Goal: Task Accomplishment & Management: Use online tool/utility

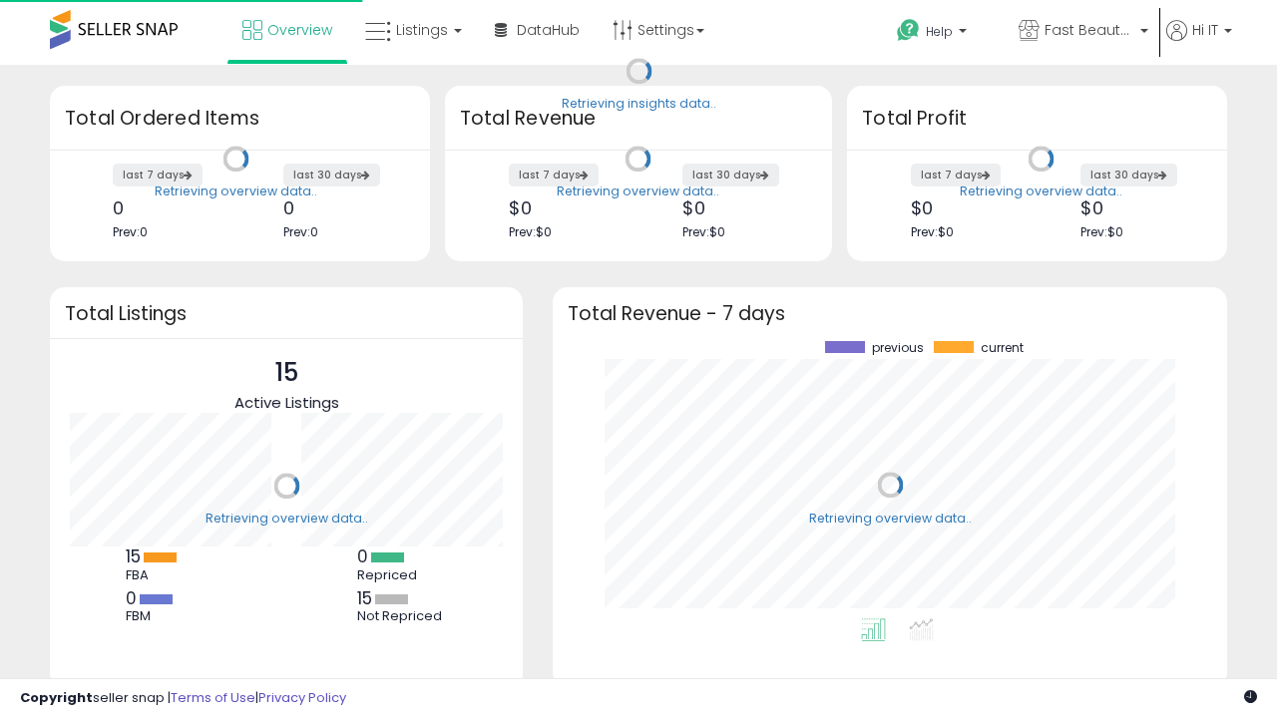
scroll to position [277, 634]
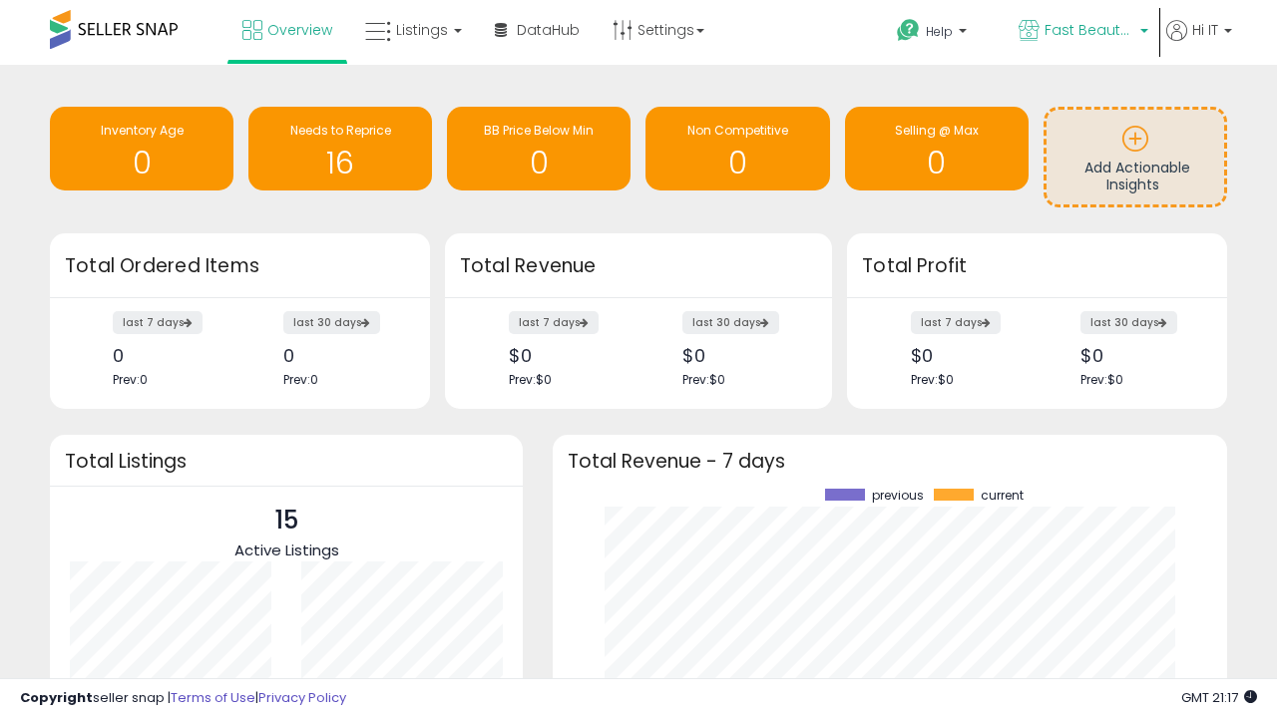
click at [1081, 32] on span "Fast Beauty ([GEOGRAPHIC_DATA])" at bounding box center [1089, 30] width 90 height 20
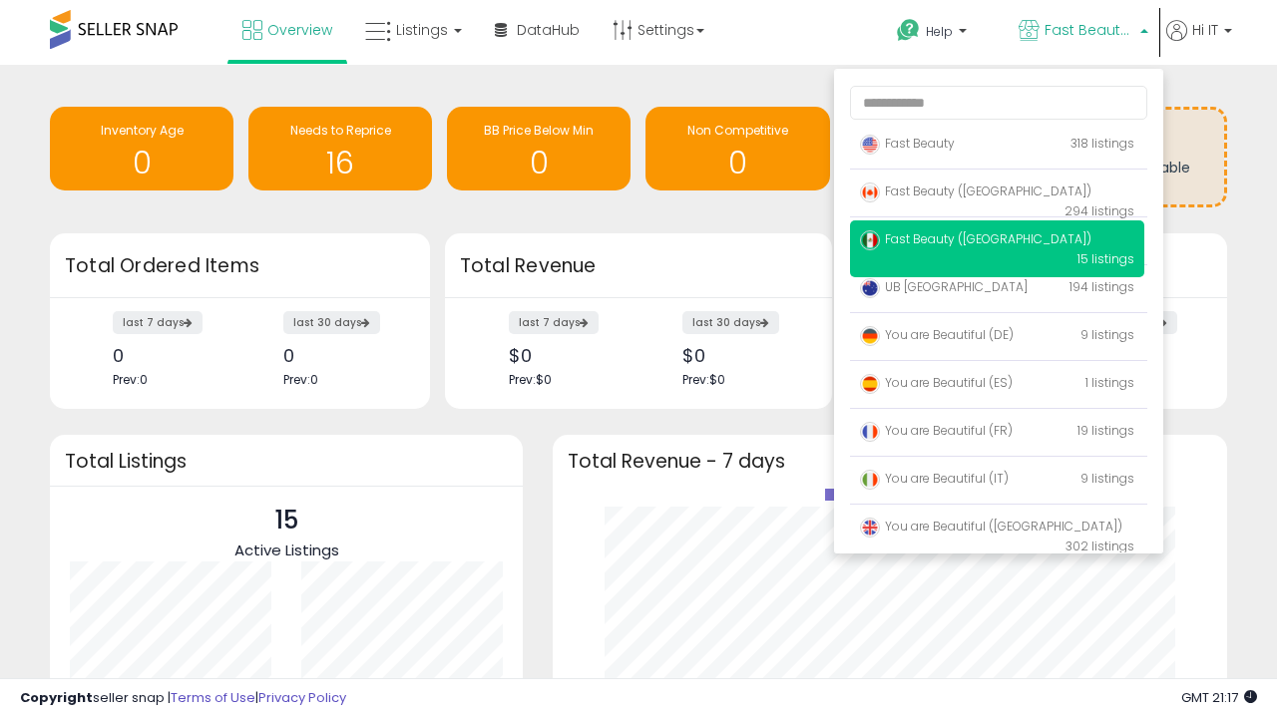
click at [996, 482] on span "You are Beautiful (IT)" at bounding box center [934, 478] width 149 height 17
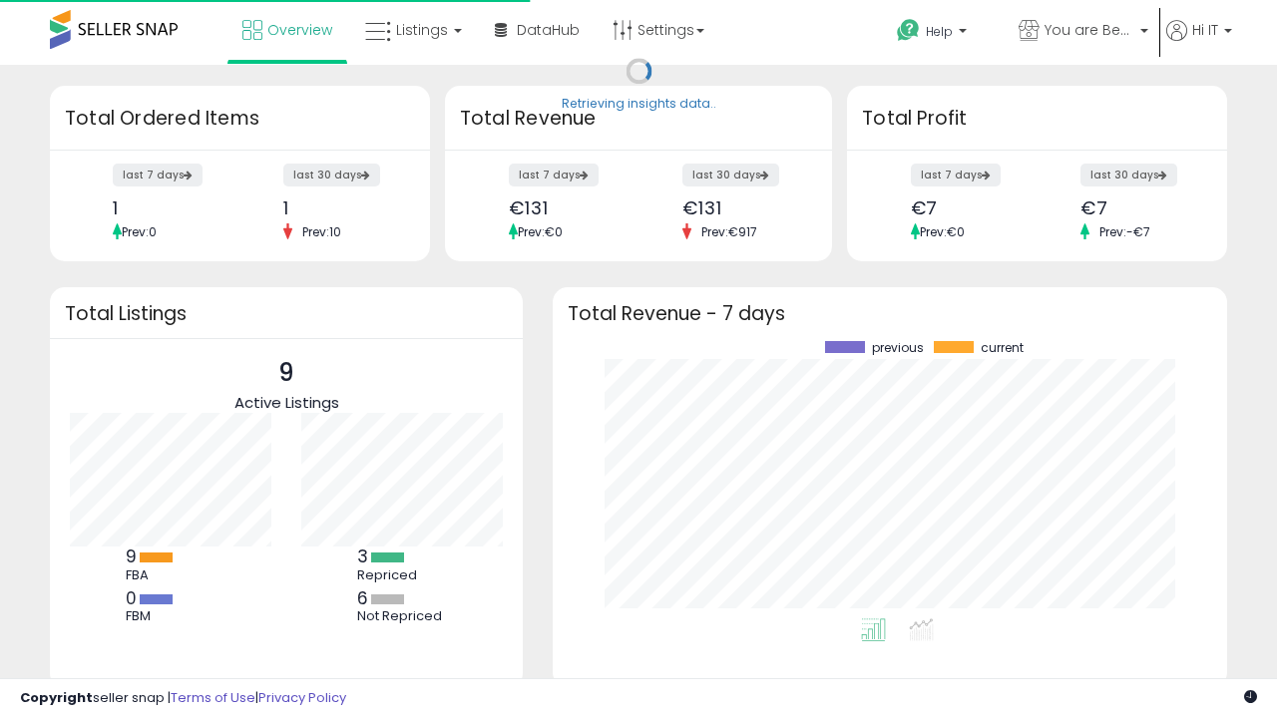
scroll to position [277, 634]
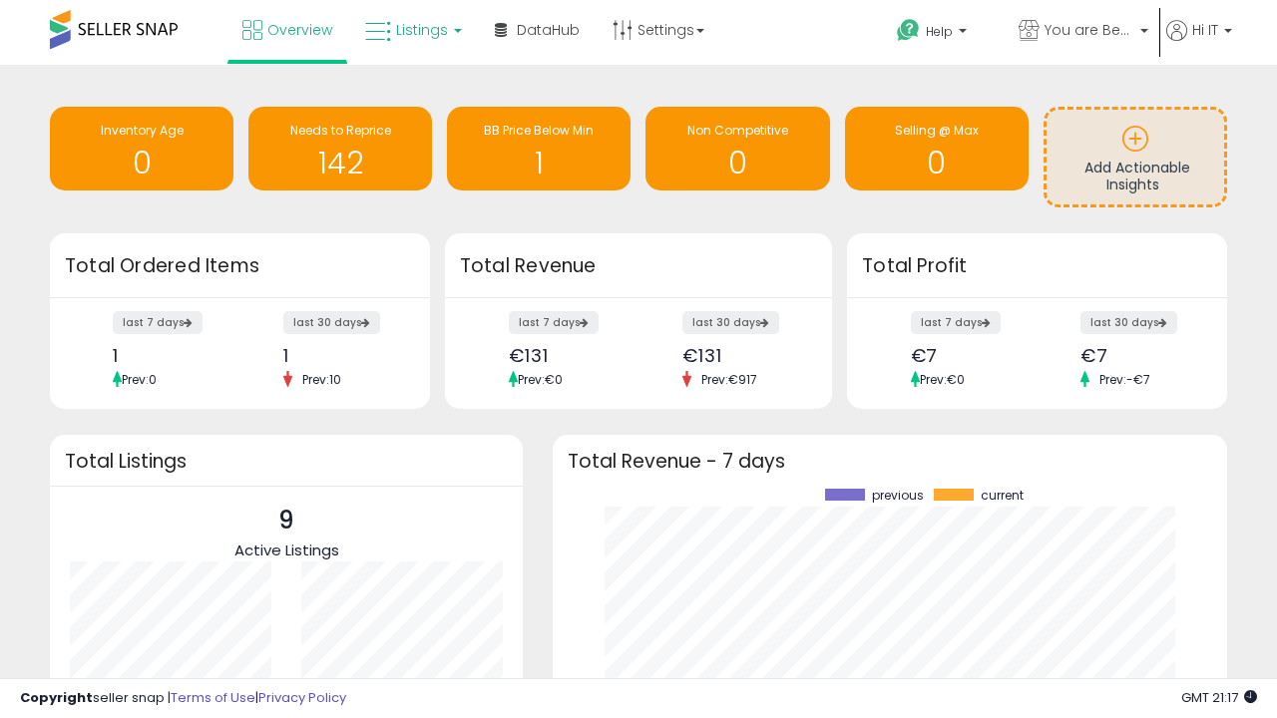
click at [411, 30] on span "Listings" at bounding box center [422, 30] width 52 height 20
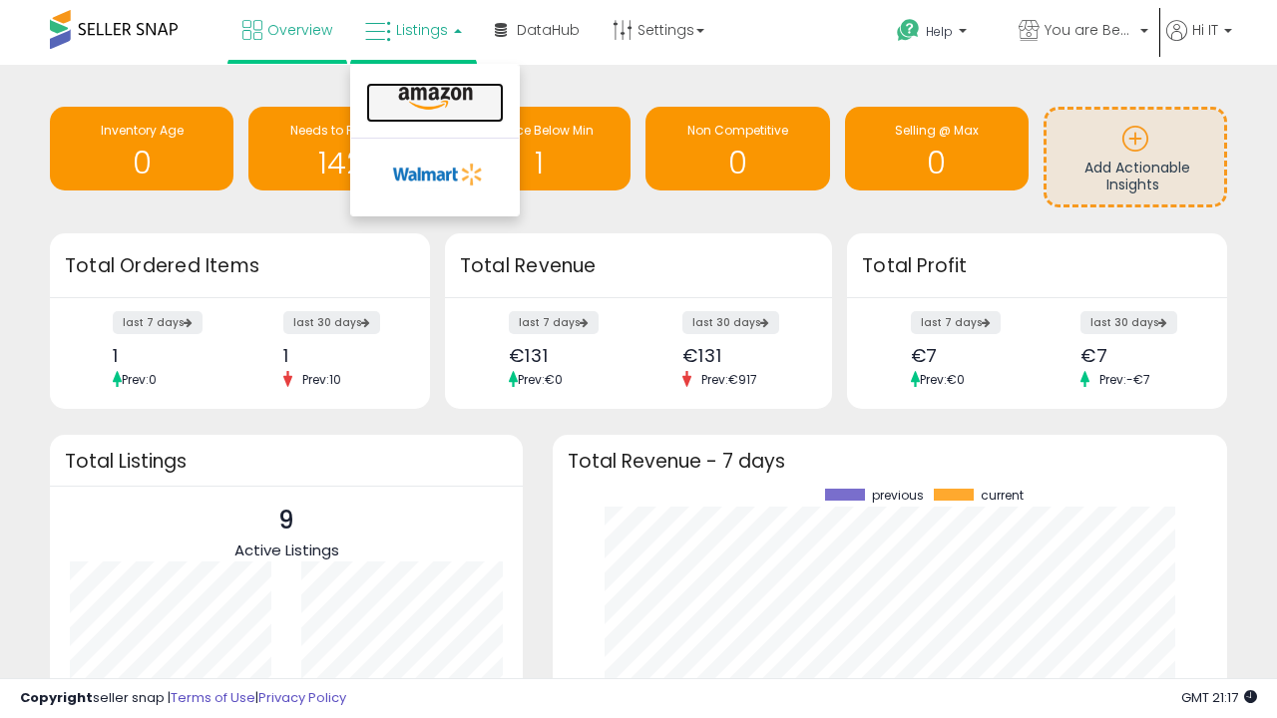
click at [433, 99] on icon at bounding box center [435, 99] width 87 height 26
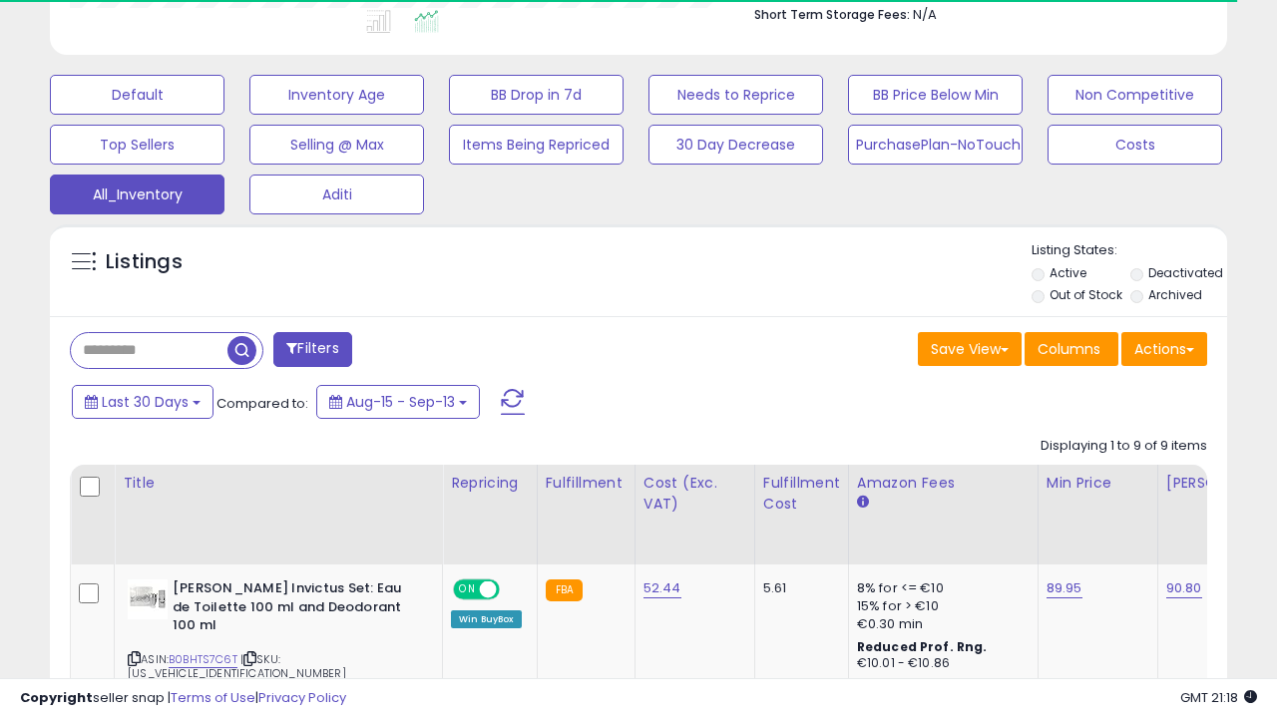
scroll to position [0, 15]
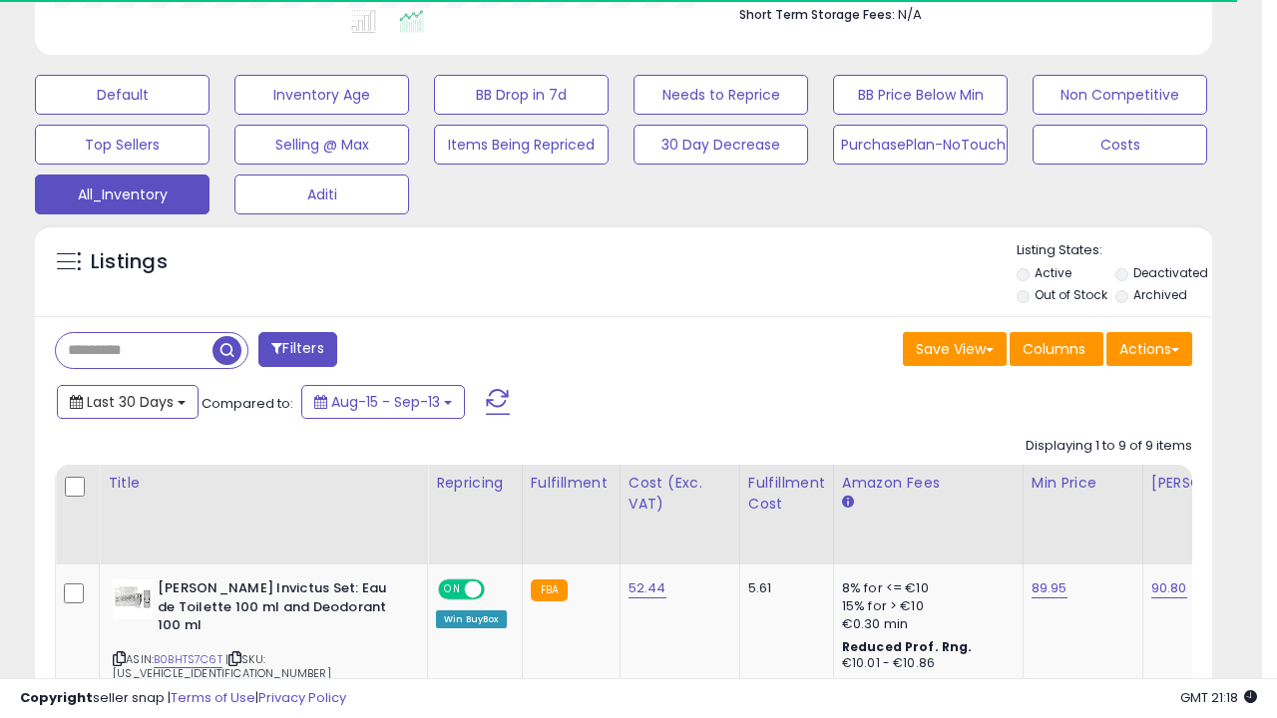
click at [127, 400] on span "Last 30 Days" at bounding box center [130, 402] width 87 height 20
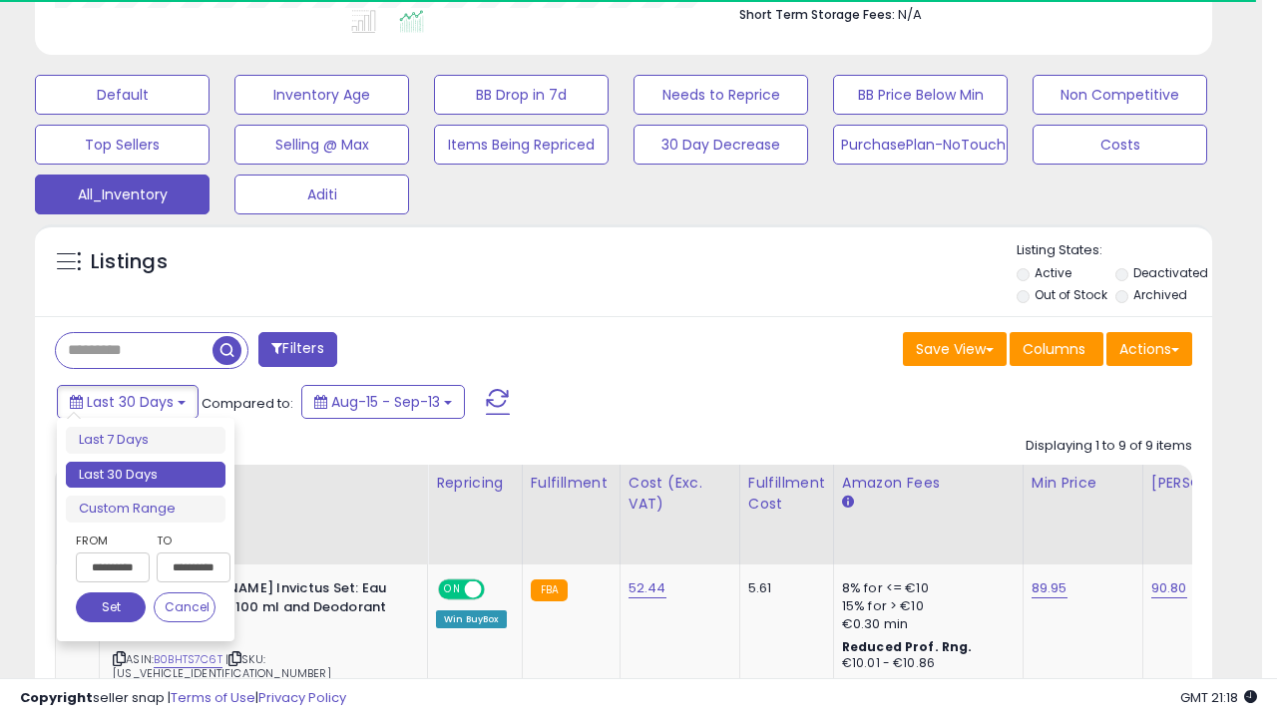
click at [146, 475] on li "Last 30 Days" at bounding box center [146, 475] width 160 height 27
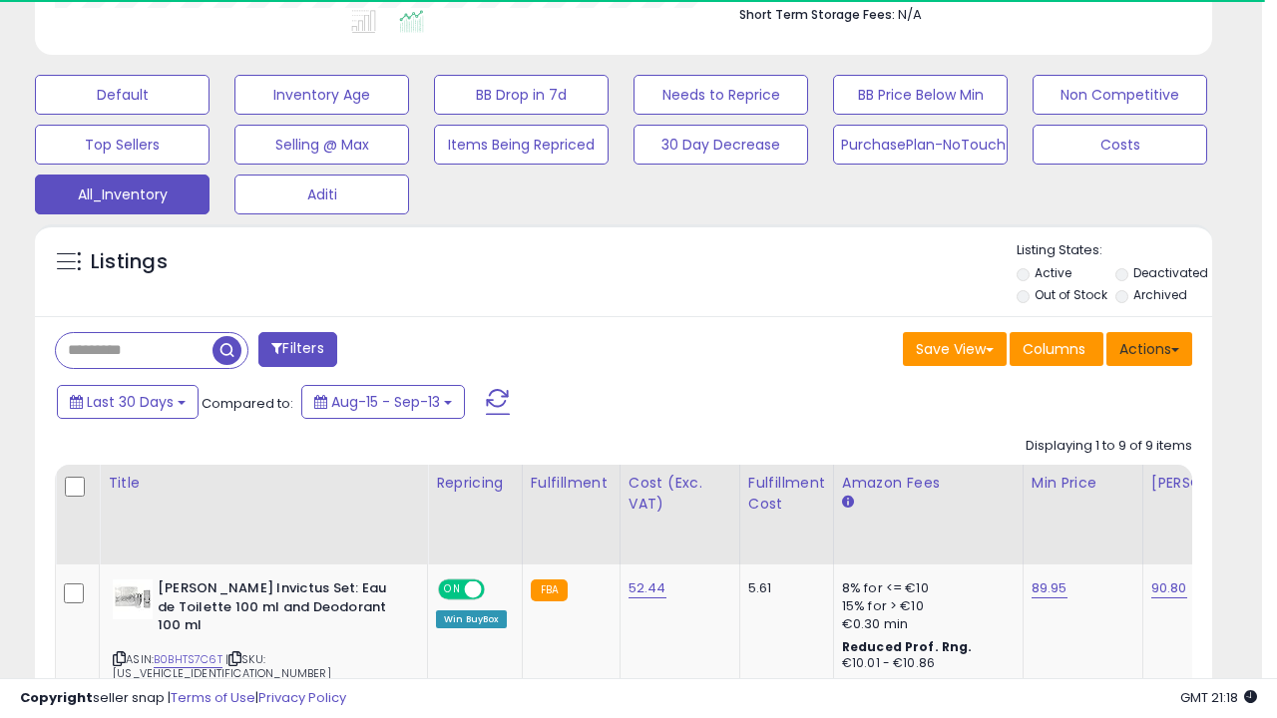
click at [1149, 347] on button "Actions" at bounding box center [1149, 349] width 86 height 34
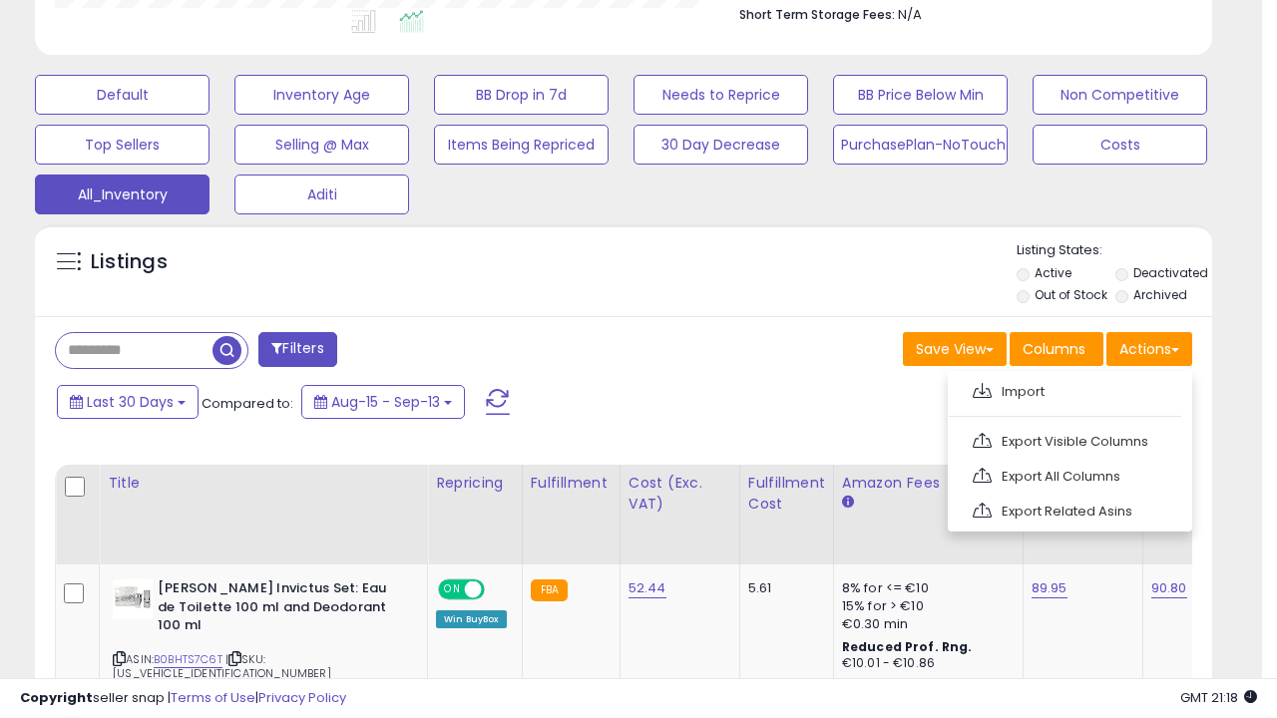
click at [1067, 474] on link "Export All Columns" at bounding box center [1067, 476] width 218 height 31
